Goal: Task Accomplishment & Management: Complete application form

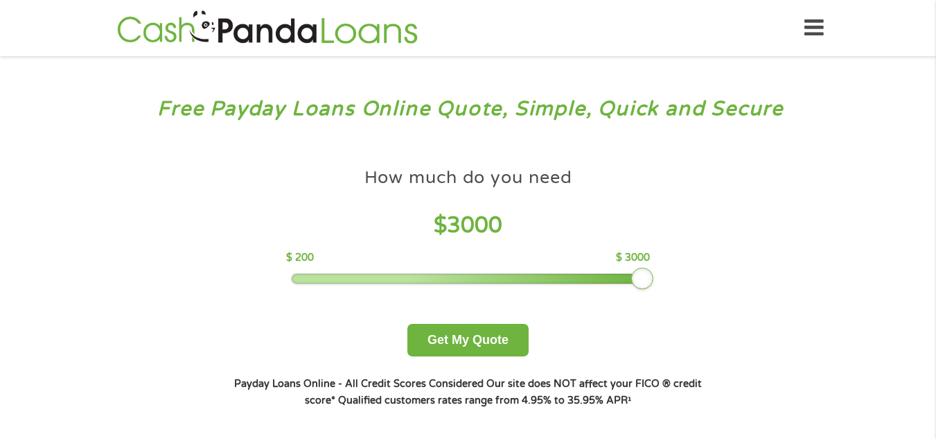
drag, startPoint x: 392, startPoint y: 276, endPoint x: 689, endPoint y: 290, distance: 298.3
click at [689, 290] on div "How much do you need $ 3000 $ 200 $ 3000 Get My Quote" at bounding box center [467, 258] width 485 height 195
click at [500, 328] on button "Get My Quote" at bounding box center [467, 340] width 121 height 33
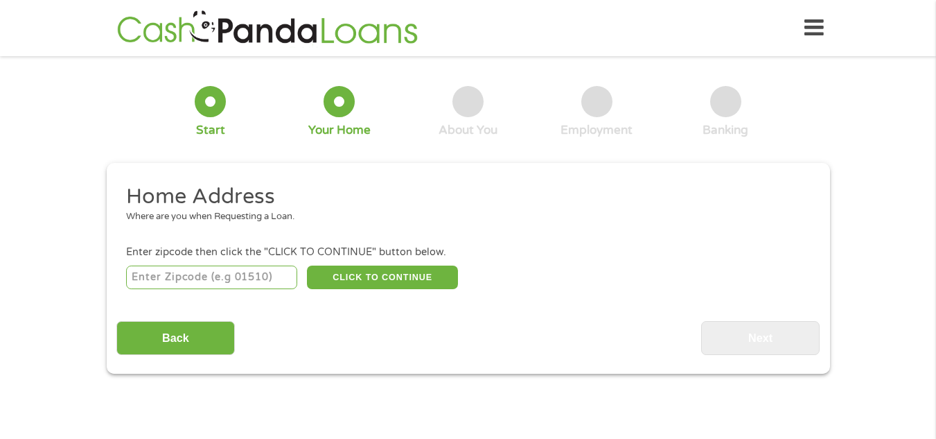
click at [142, 267] on input "number" at bounding box center [211, 277] width 171 height 24
type input "72335"
drag, startPoint x: 388, startPoint y: 280, endPoint x: 372, endPoint y: 274, distance: 16.9
click at [372, 274] on button "CLICK TO CONTINUE" at bounding box center [382, 277] width 151 height 24
type input "72335"
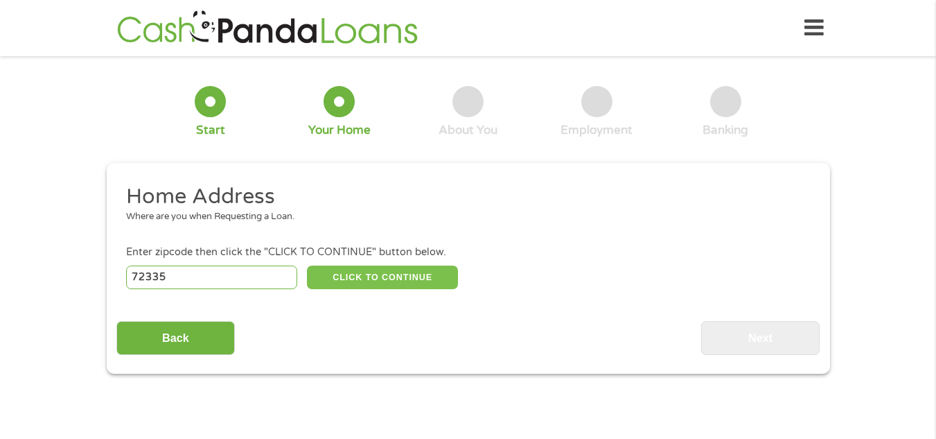
type input "Forrest City"
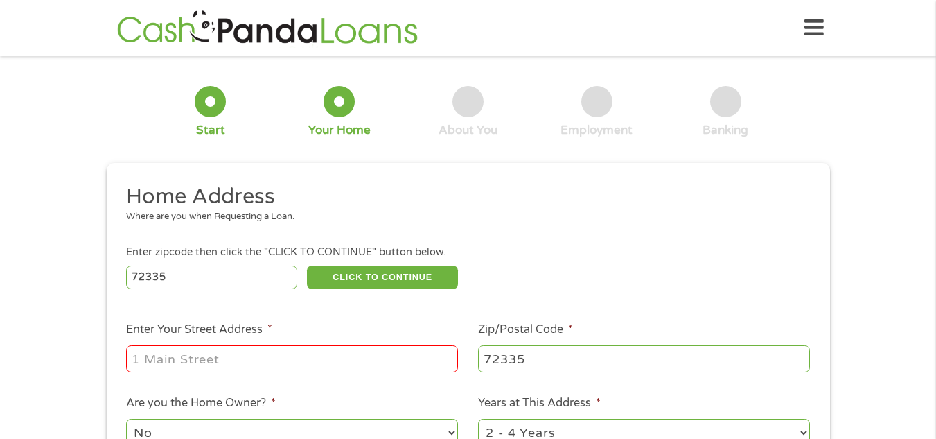
click at [248, 353] on input "Enter Your Street Address *" at bounding box center [292, 358] width 332 height 26
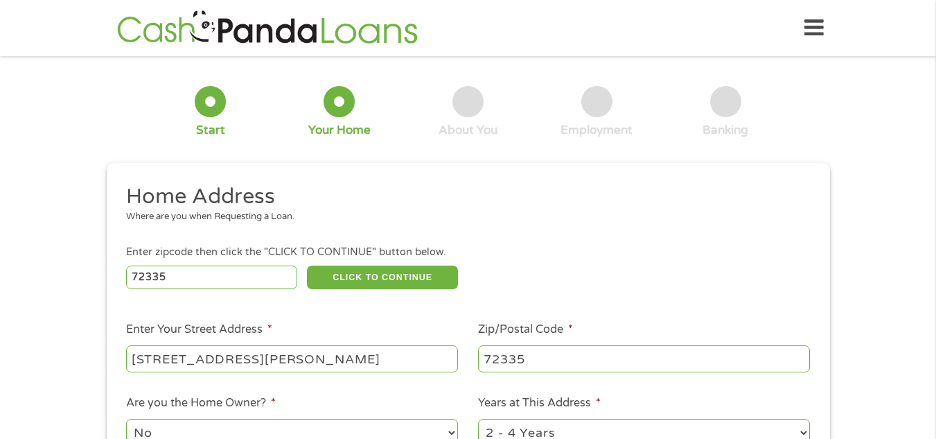
click at [233, 362] on input "[STREET_ADDRESS][PERSON_NAME]" at bounding box center [292, 358] width 332 height 26
type input "[STREET_ADDRESS][PERSON_NAME]"
click at [644, 421] on select "1 Year or less 1 - 2 Years 2 - 4 Years Over 4 Years" at bounding box center [644, 433] width 332 height 28
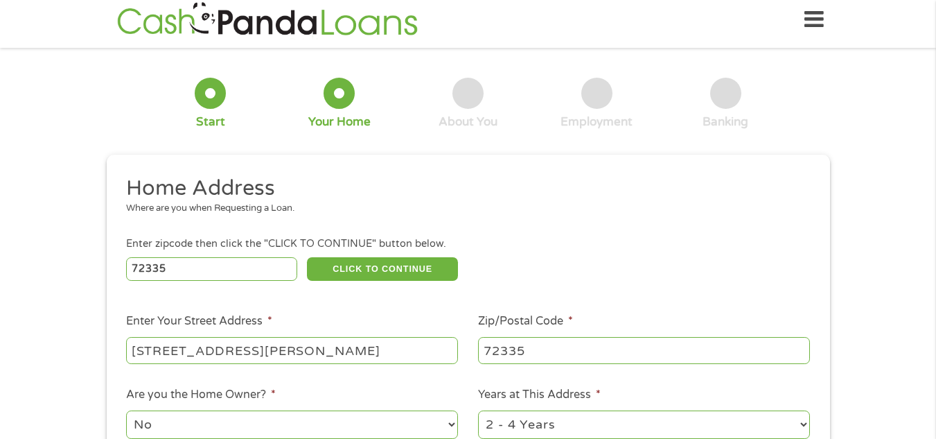
click at [560, 415] on select "1 Year or less 1 - 2 Years 2 - 4 Years Over 4 Years" at bounding box center [644, 424] width 332 height 28
click at [565, 428] on select "1 Year or less 1 - 2 Years 2 - 4 Years Over 4 Years" at bounding box center [644, 424] width 332 height 28
select select "60months"
click at [478, 410] on select "1 Year or less 1 - 2 Years 2 - 4 Years Over 4 Years" at bounding box center [644, 424] width 332 height 28
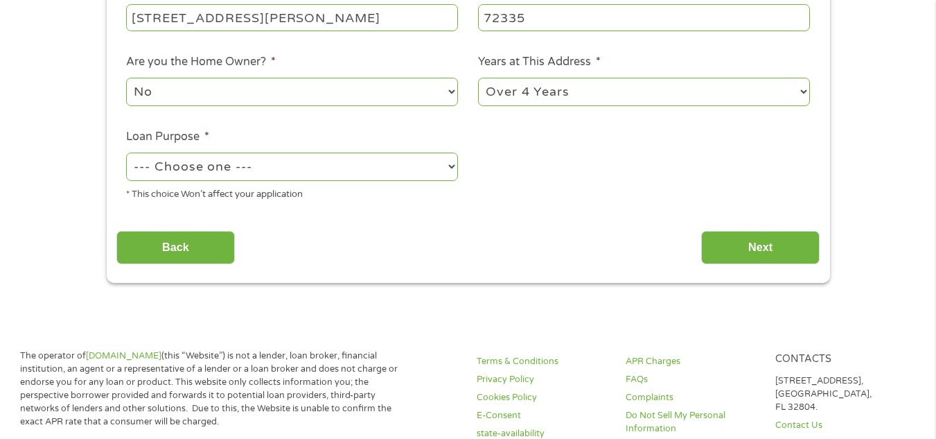
scroll to position [344, 0]
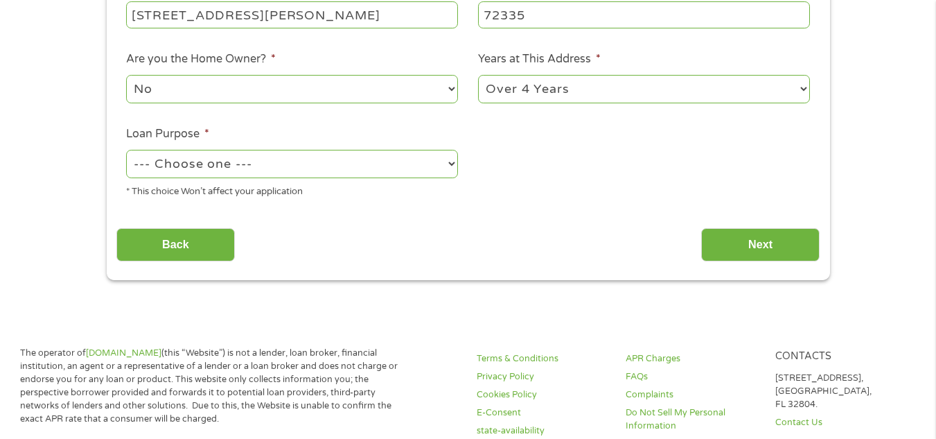
click at [449, 173] on select "--- Choose one --- Pay Bills Debt Consolidation Home Improvement Major Purchase…" at bounding box center [292, 164] width 332 height 28
select select "shorttermcash"
click at [126, 150] on select "--- Choose one --- Pay Bills Debt Consolidation Home Improvement Major Purchase…" at bounding box center [292, 164] width 332 height 28
click at [723, 232] on input "Next" at bounding box center [760, 245] width 118 height 34
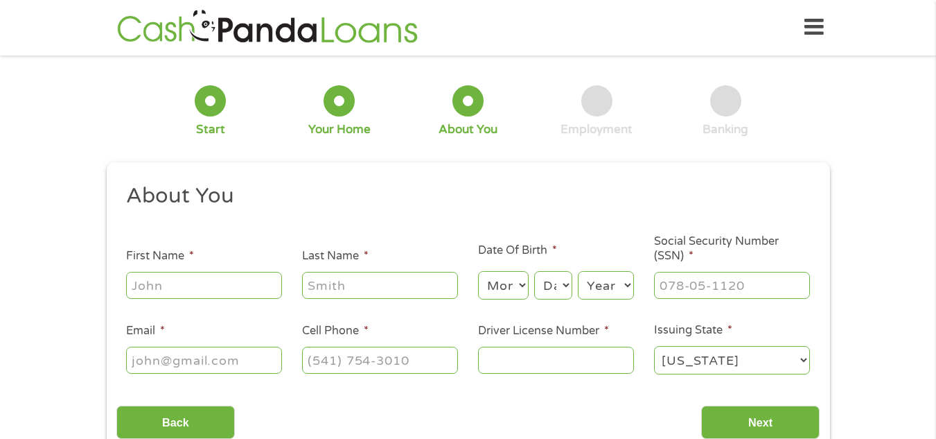
scroll to position [0, 0]
click at [172, 294] on input "First Name *" at bounding box center [204, 285] width 156 height 26
type input "[PERSON_NAME]"
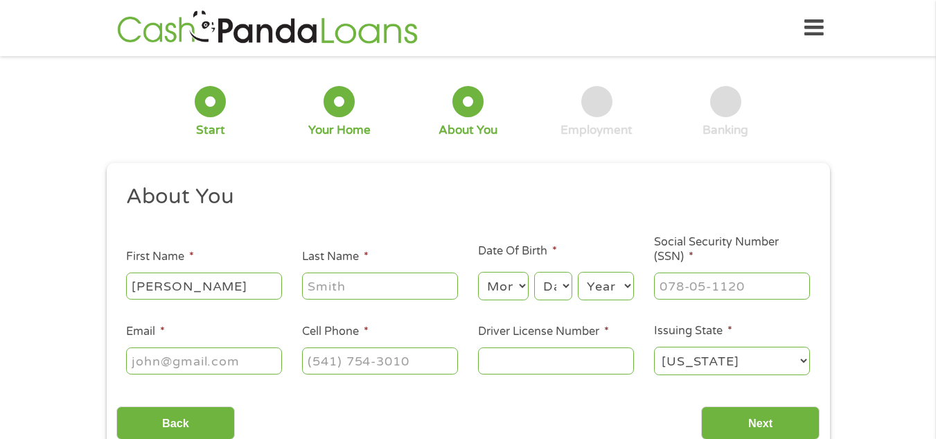
type input "[PERSON_NAME]"
type input "[PHONE_NUMBER]"
click at [517, 282] on select "Month 1 2 3 4 5 6 7 8 9 10 11 12" at bounding box center [503, 286] width 51 height 28
select select "12"
click at [478, 272] on select "Month 1 2 3 4 5 6 7 8 9 10 11 12" at bounding box center [503, 286] width 51 height 28
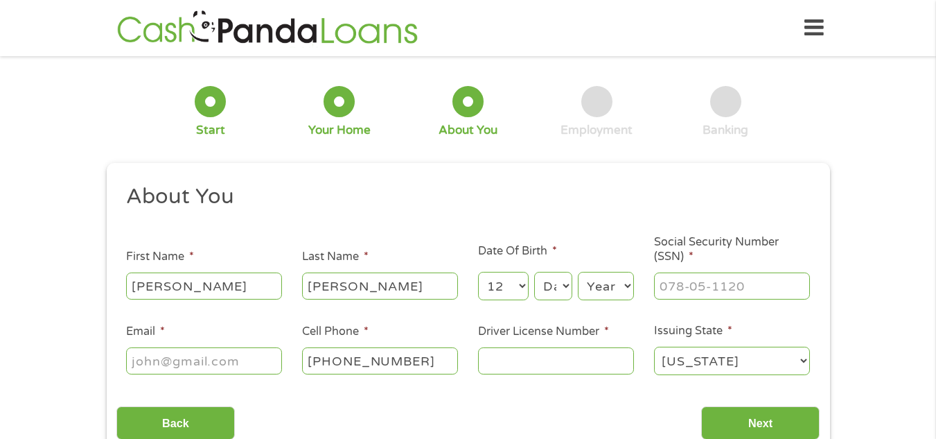
click at [544, 276] on select "Day 1 2 3 4 5 6 7 8 9 10 11 12 13 14 15 16 17 18 19 20 21 22 23 24 25 26 27 28 …" at bounding box center [552, 286] width 37 height 28
select select "23"
click at [534, 272] on select "Day 1 2 3 4 5 6 7 8 9 10 11 12 13 14 15 16 17 18 19 20 21 22 23 24 25 26 27 28 …" at bounding box center [552, 286] width 37 height 28
click at [601, 277] on select "Year [DATE] 2006 2005 2004 2003 2002 2001 2000 1999 1998 1997 1996 1995 1994 19…" at bounding box center [606, 286] width 56 height 28
select select "1986"
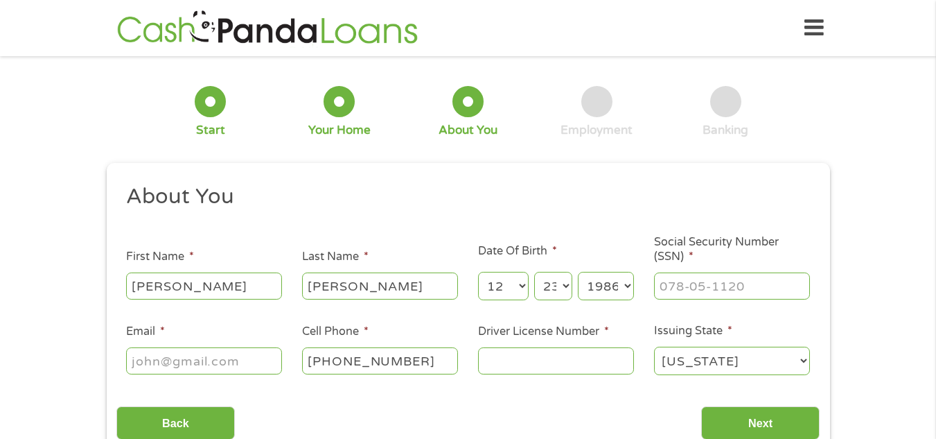
click at [578, 272] on select "Year [DATE] 2006 2005 2004 2003 2002 2001 2000 1999 1998 1997 1996 1995 1994 19…" at bounding box center [606, 286] width 56 height 28
click at [665, 289] on input "___-__-____" at bounding box center [732, 285] width 156 height 26
type input "429-63-6545"
type input "[EMAIL_ADDRESS][DOMAIN_NAME]"
type input "[PHONE_NUMBER]"
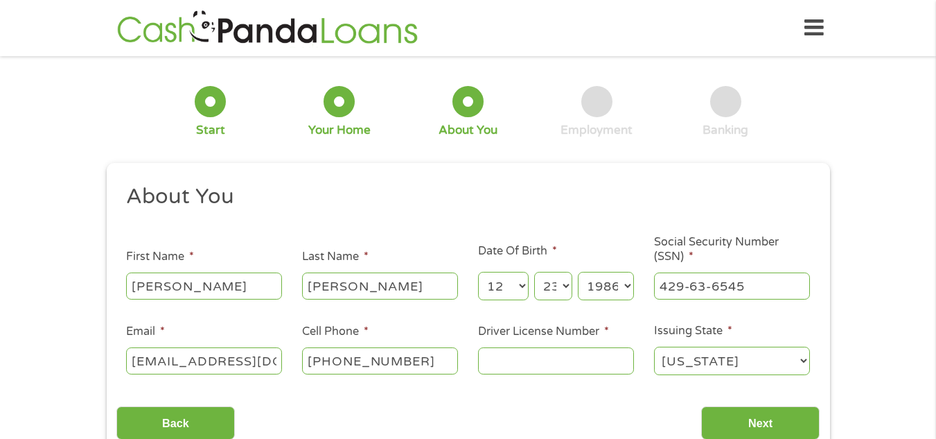
click at [529, 355] on input "Driver License Number *" at bounding box center [556, 360] width 156 height 26
type input "909717251"
click at [760, 414] on input "Next" at bounding box center [760, 423] width 118 height 34
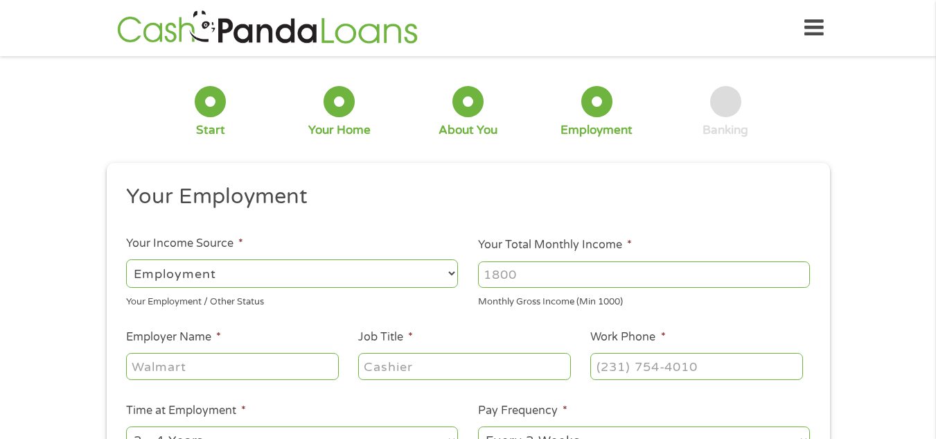
click at [509, 279] on input "Your Total Monthly Income *" at bounding box center [644, 274] width 332 height 26
type input "4752"
click at [331, 267] on select "--- Choose one --- Employment [DEMOGRAPHIC_DATA] Benefits" at bounding box center [292, 273] width 332 height 28
select select "selfEmployed"
click at [126, 259] on select "--- Choose one --- Employment [DEMOGRAPHIC_DATA] Benefits" at bounding box center [292, 273] width 332 height 28
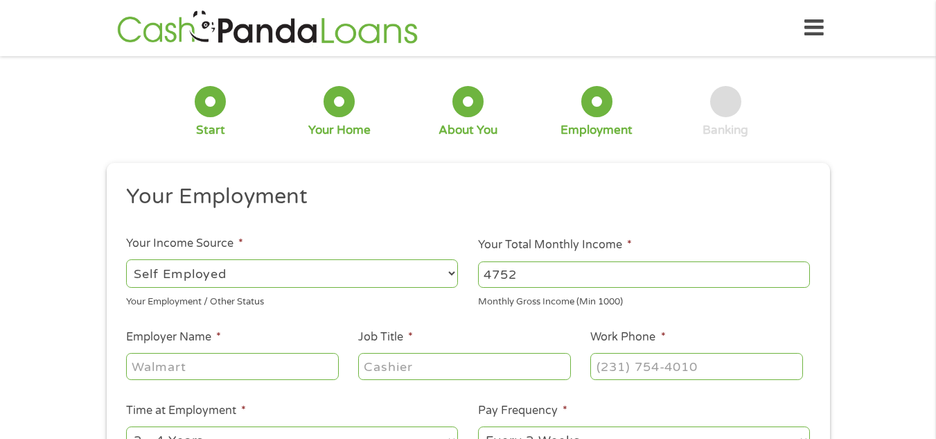
click at [268, 363] on input "Employer Name *" at bounding box center [232, 366] width 212 height 26
type input "Spark"
type input "Independent Contractor"
type input "[PHONE_NUMBER]"
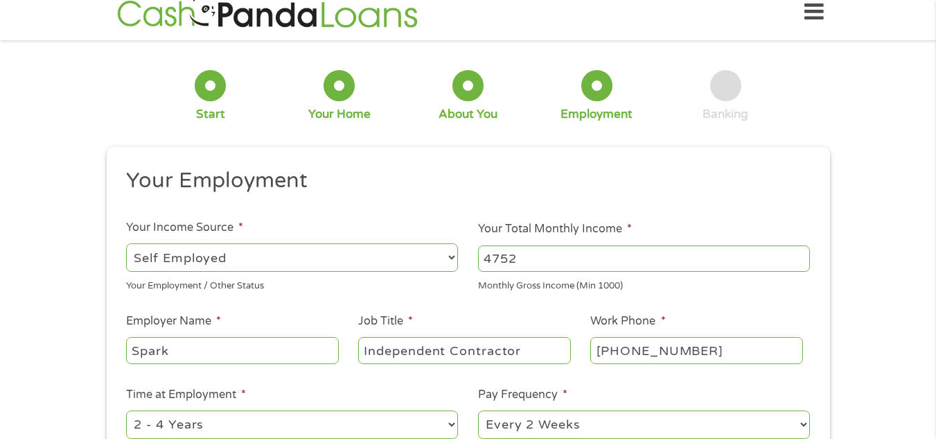
click at [516, 417] on select "--- Choose one --- Every 2 Weeks Every Week Monthly Semi-Monthly" at bounding box center [644, 424] width 332 height 28
select select "monthly"
click at [478, 410] on select "--- Choose one --- Every 2 Weeks Every Week Monthly Semi-Monthly" at bounding box center [644, 424] width 332 height 28
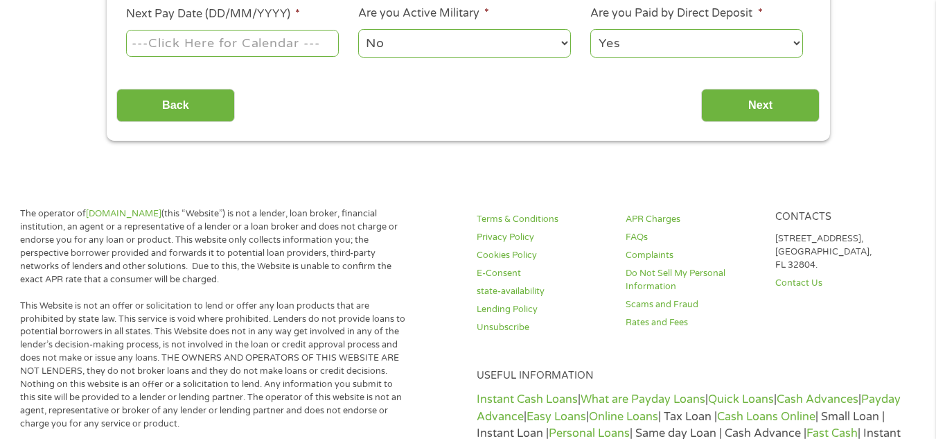
scroll to position [469, 0]
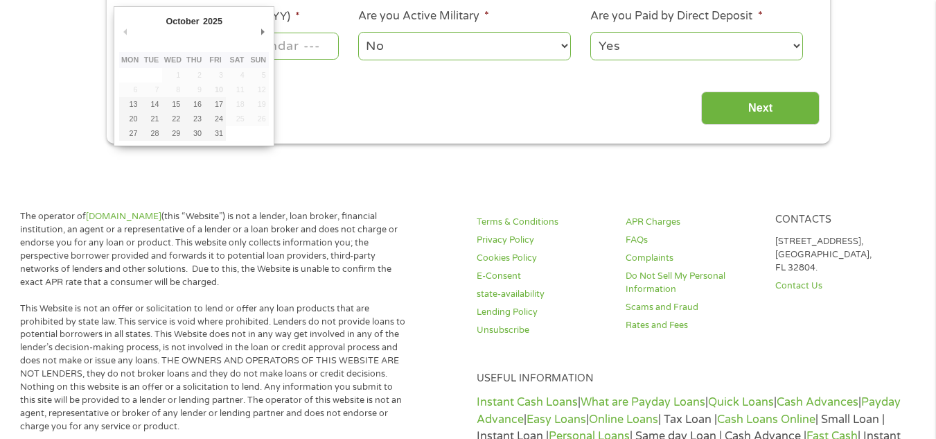
click at [231, 46] on body "Home Get Loan Offer How it works FAQs Blog Cash Loans Quick Loans Online Loans …" at bounding box center [468, 404] width 936 height 1746
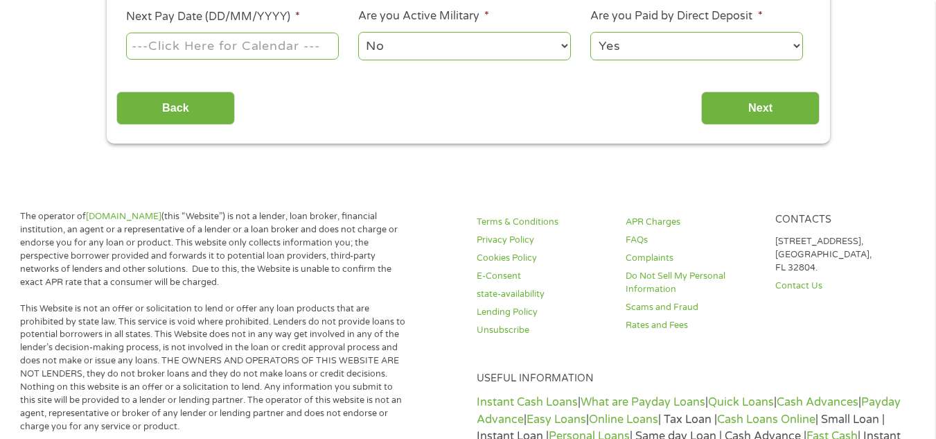
click at [231, 46] on input "Next Pay Date (DD/MM/YYYY) *" at bounding box center [232, 46] width 212 height 26
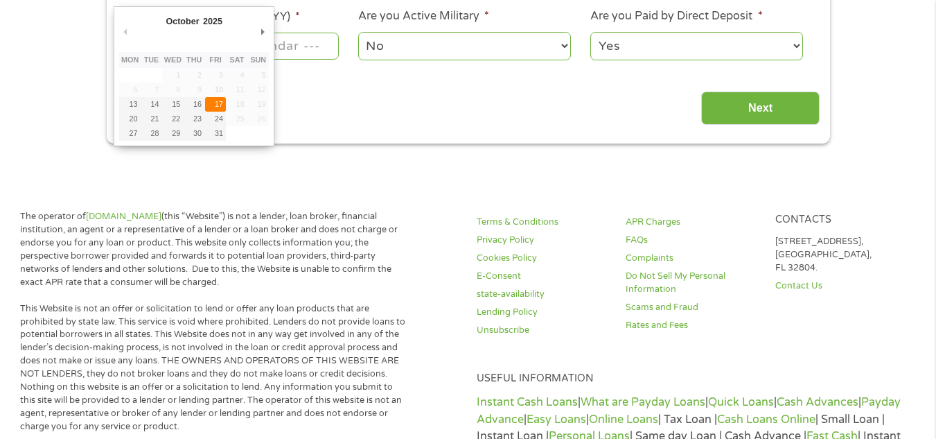
type input "[DATE]"
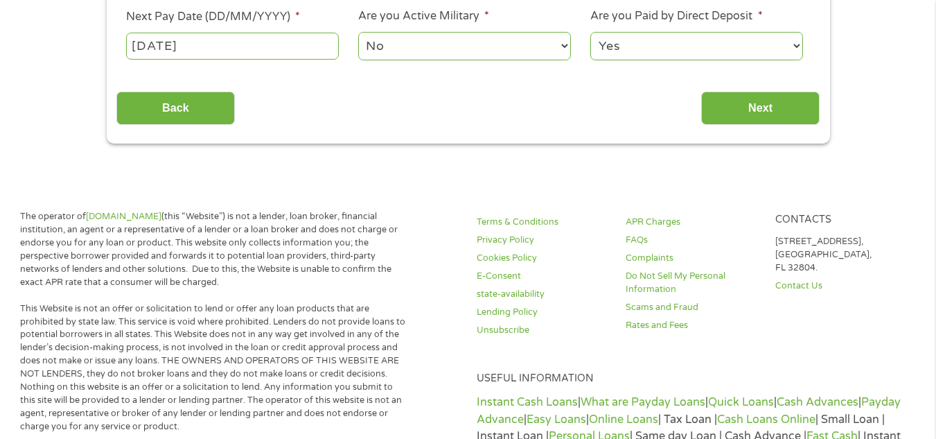
click at [398, 49] on select "No Yes" at bounding box center [464, 46] width 212 height 28
click at [358, 32] on select "No Yes" at bounding box center [464, 46] width 212 height 28
click at [723, 121] on input "Next" at bounding box center [760, 108] width 118 height 34
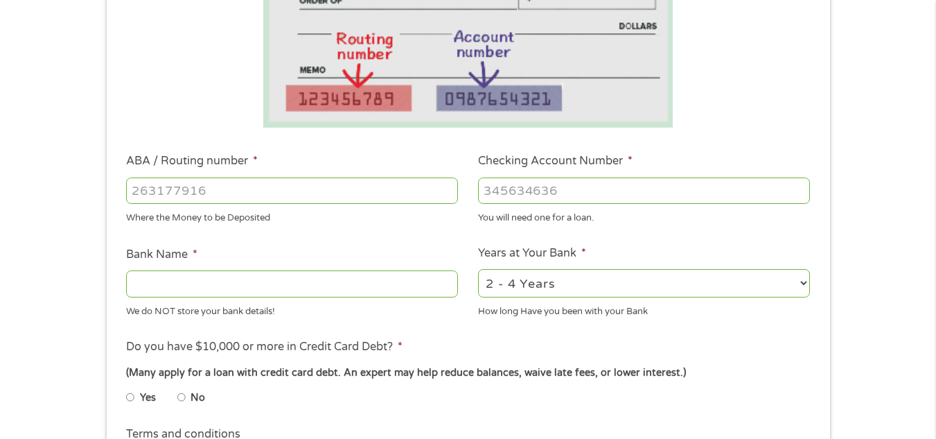
scroll to position [303, 0]
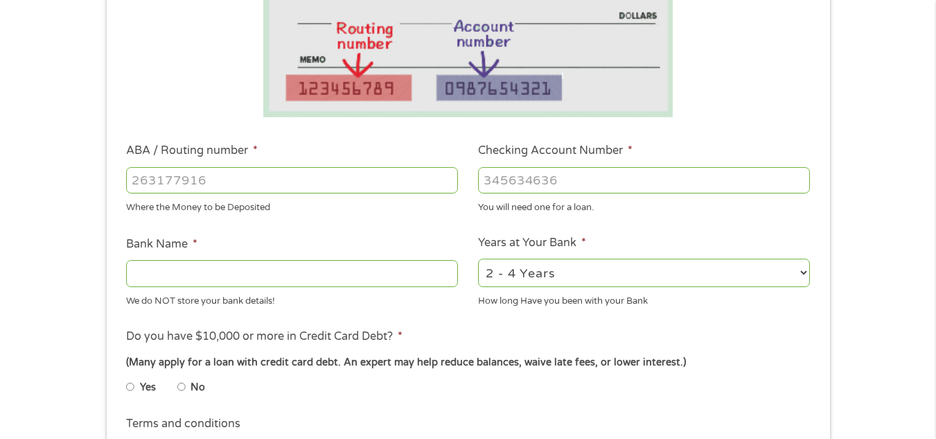
click at [306, 167] on input "ABA / Routing number *" at bounding box center [292, 180] width 332 height 26
type input "125109006"
type input "Coastal Community Bank"
type input "125109006"
type input "10404938311"
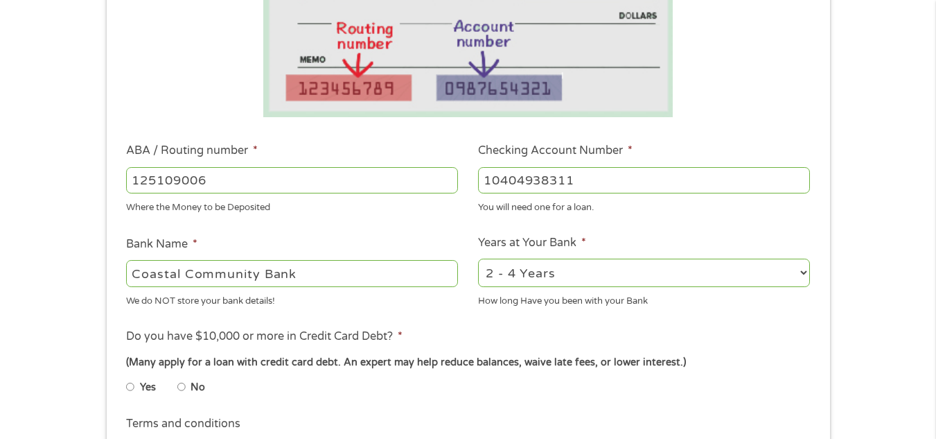
click at [190, 387] on li "No" at bounding box center [202, 386] width 50 height 27
click at [184, 385] on input "No" at bounding box center [181, 387] width 8 height 22
radio input "true"
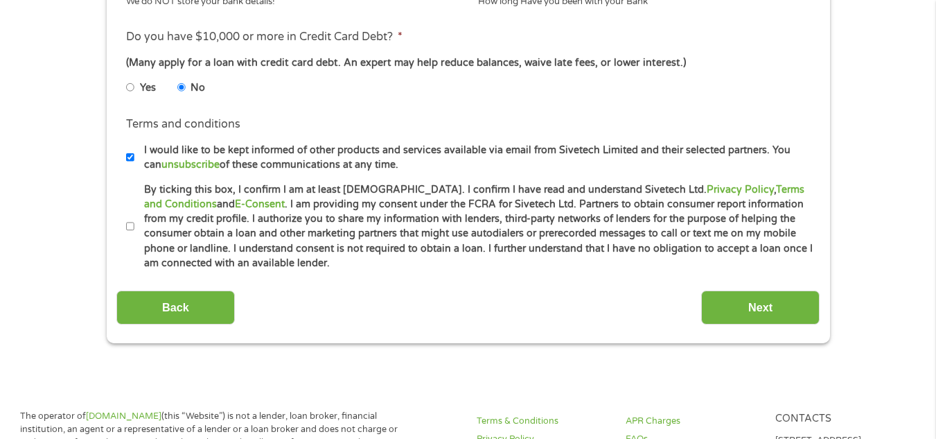
scroll to position [613, 0]
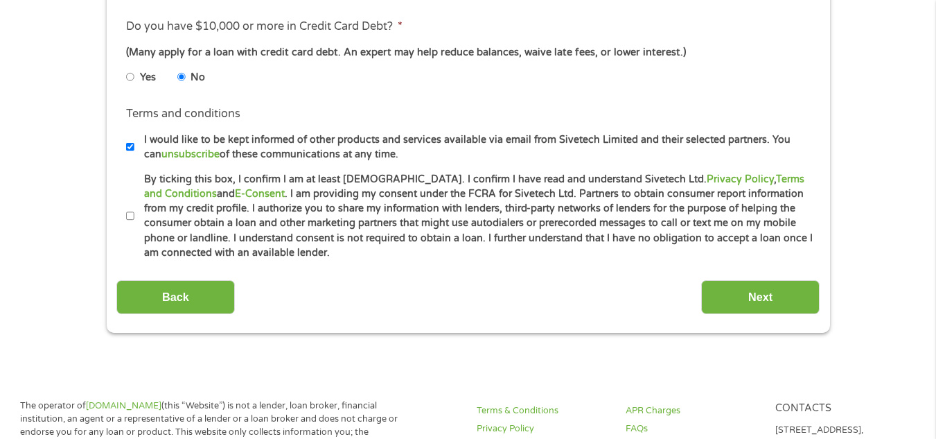
click at [130, 218] on input "By ticking this box, I confirm I am at least [DEMOGRAPHIC_DATA]. I confirm I ha…" at bounding box center [130, 216] width 8 height 22
checkbox input "true"
click at [122, 142] on li "Terms and conditions I would like to be kept informed of other products and ser…" at bounding box center [467, 133] width 703 height 56
click at [130, 146] on input "I would like to be kept informed of other products and services available via e…" at bounding box center [130, 147] width 8 height 22
checkbox input "false"
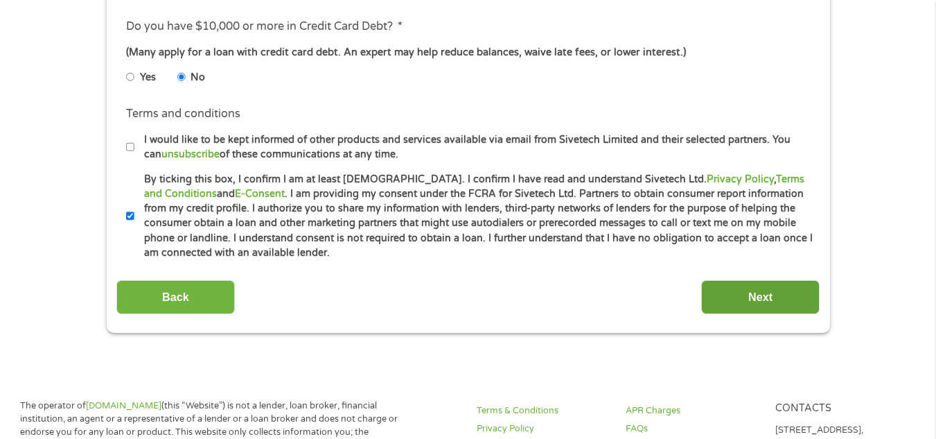
click at [735, 288] on input "Next" at bounding box center [760, 297] width 118 height 34
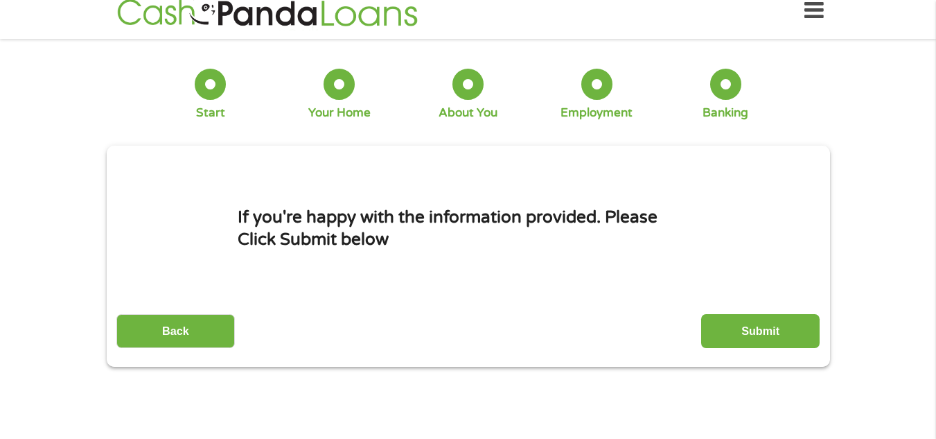
scroll to position [0, 0]
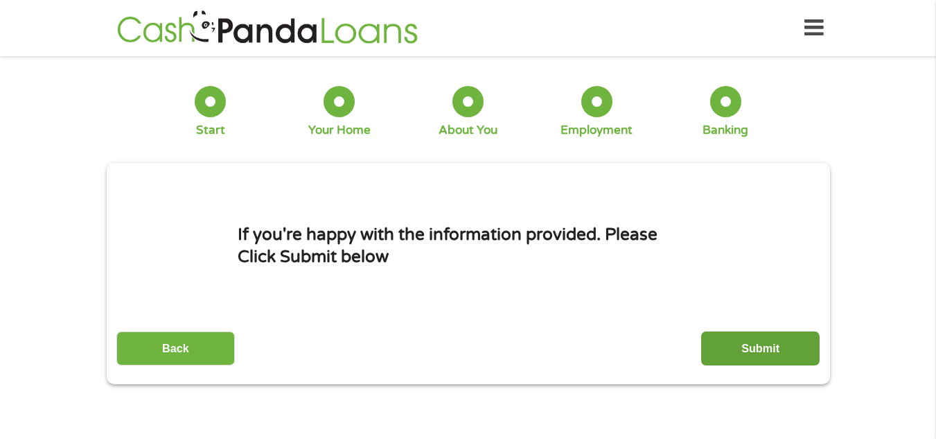
click at [746, 349] on input "Submit" at bounding box center [760, 348] width 118 height 34
